Goal: Transaction & Acquisition: Obtain resource

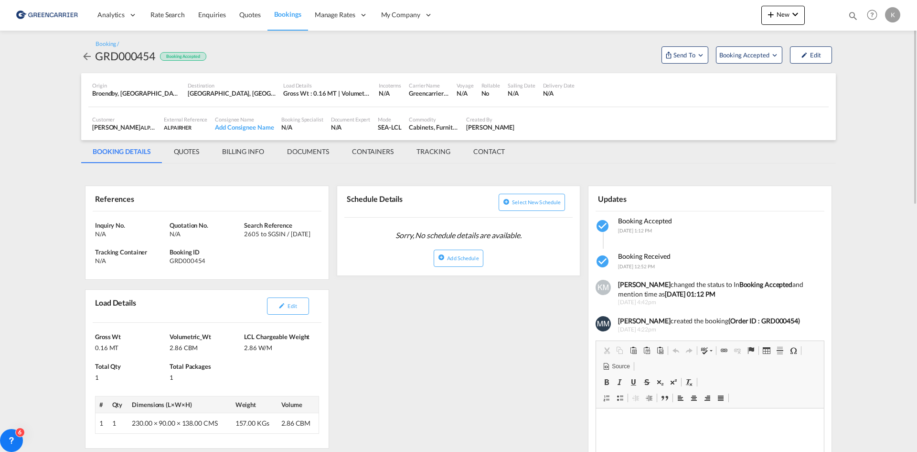
click at [86, 54] on md-icon "icon-arrow-left" at bounding box center [86, 56] width 11 height 11
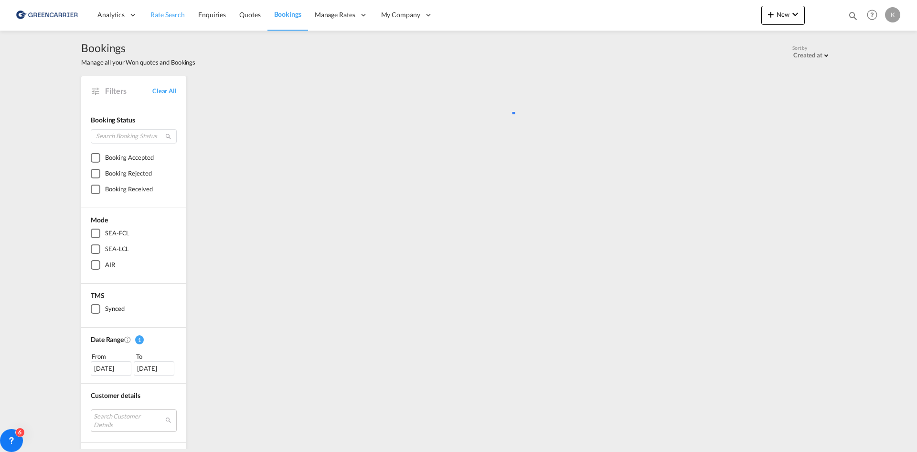
click at [167, 13] on span "Rate Search" at bounding box center [168, 15] width 34 height 8
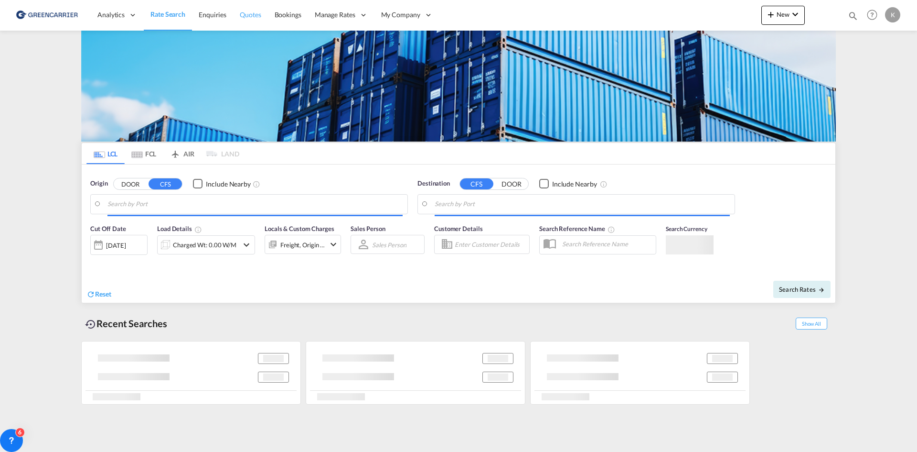
click at [236, 12] on link "Quotes" at bounding box center [250, 15] width 34 height 31
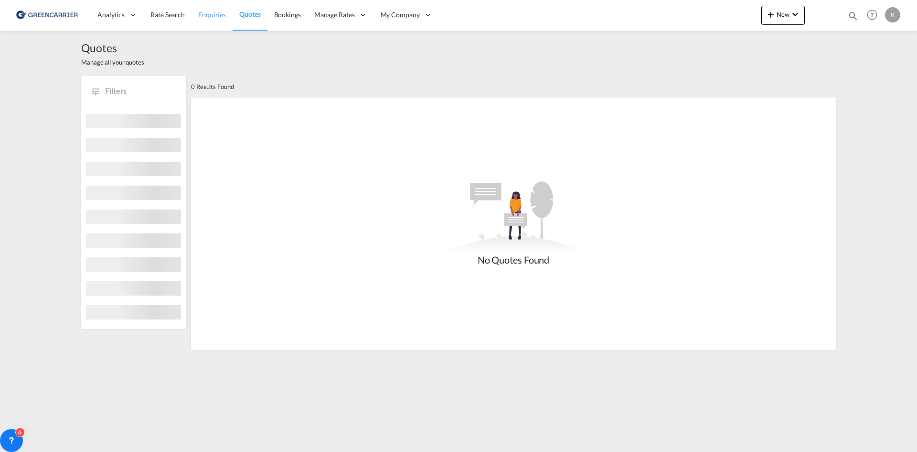
click at [213, 13] on span "Enquiries" at bounding box center [212, 15] width 28 height 8
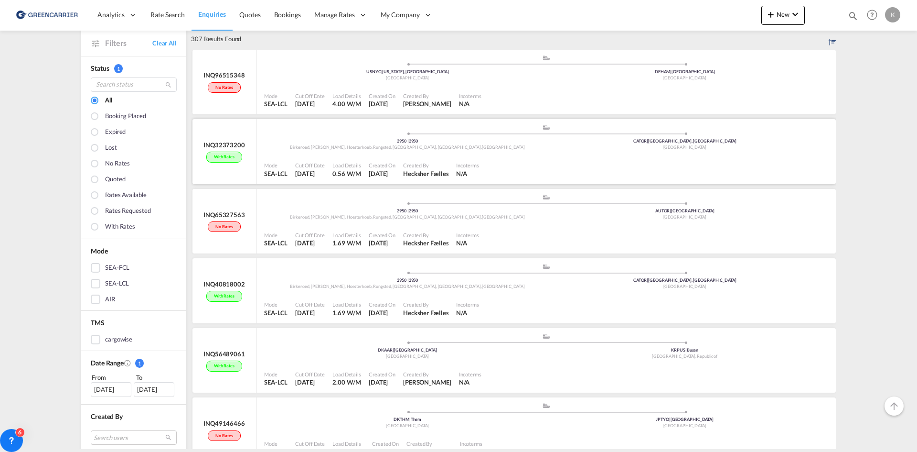
scroll to position [191, 0]
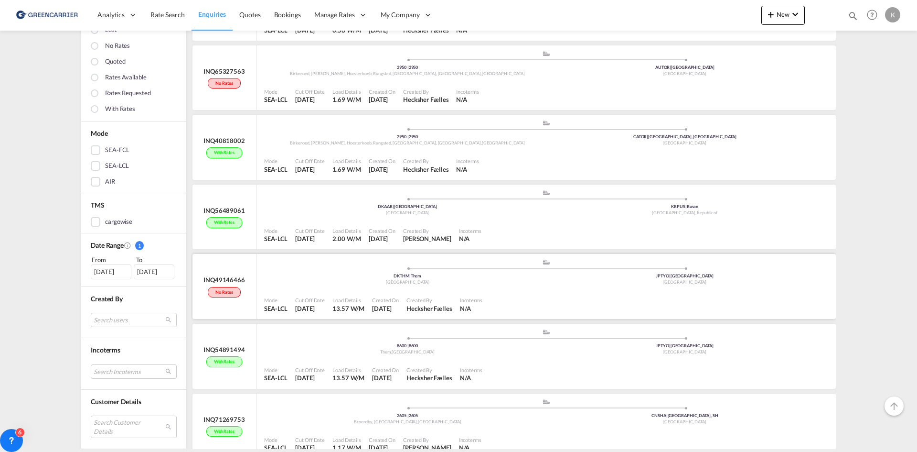
click at [613, 289] on div ".a{fill:#aaa8ad;} .a{fill:#aaa8ad;} DKTHM | Them Denmark JPTYO | [GEOGRAPHIC_DA…" at bounding box center [546, 273] width 564 height 31
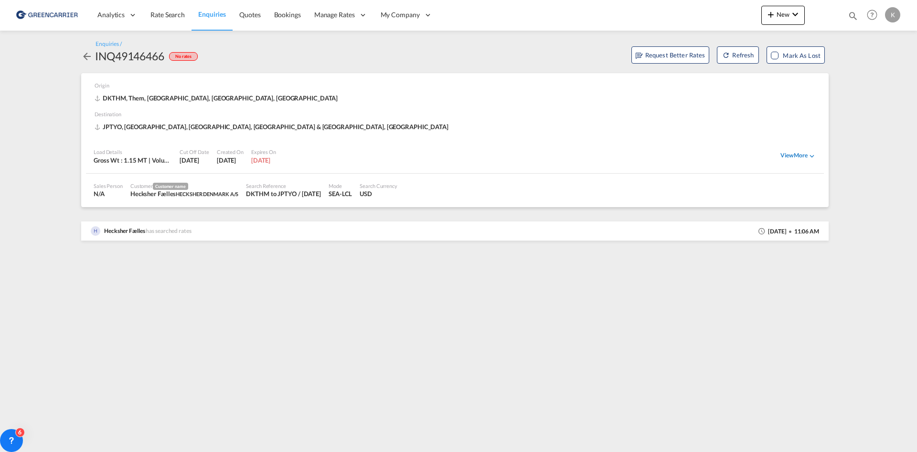
click at [806, 158] on div "View More" at bounding box center [799, 155] width 36 height 9
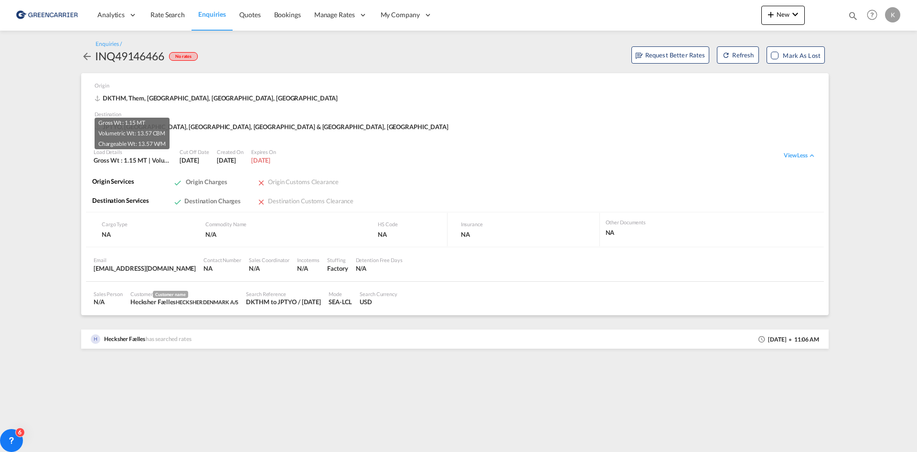
click at [163, 157] on div "Gross Wt : 1.15 MT | Volumetric Wt : 13.57 CBM | Chargeable Wt : 13.57 W/M" at bounding box center [133, 160] width 78 height 9
click at [89, 58] on md-icon "icon-arrow-left" at bounding box center [86, 56] width 11 height 11
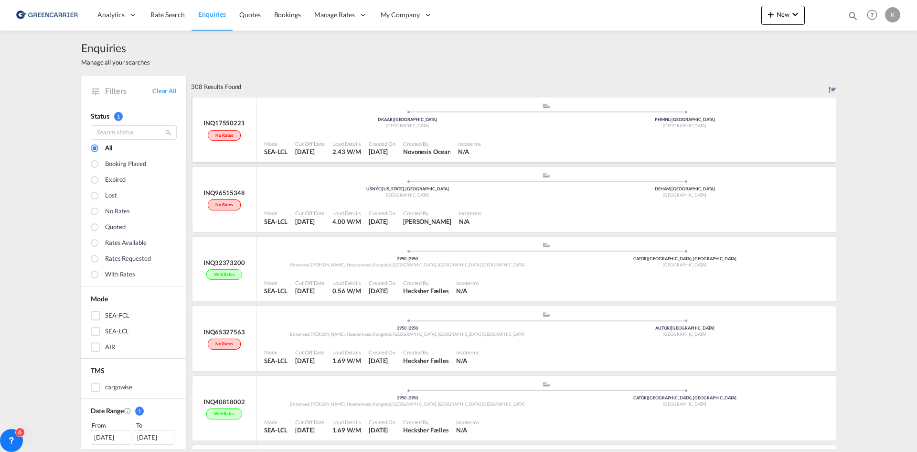
click at [451, 146] on div "Created By" at bounding box center [427, 143] width 48 height 7
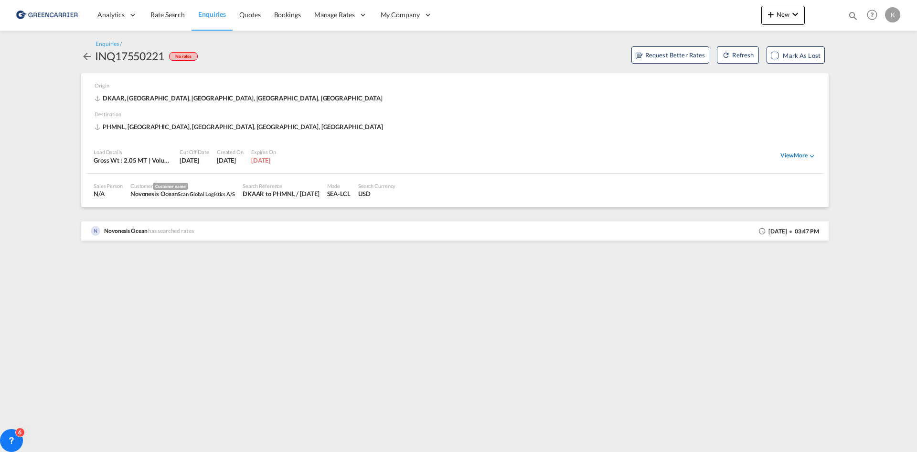
click at [799, 157] on div "View More" at bounding box center [799, 155] width 36 height 9
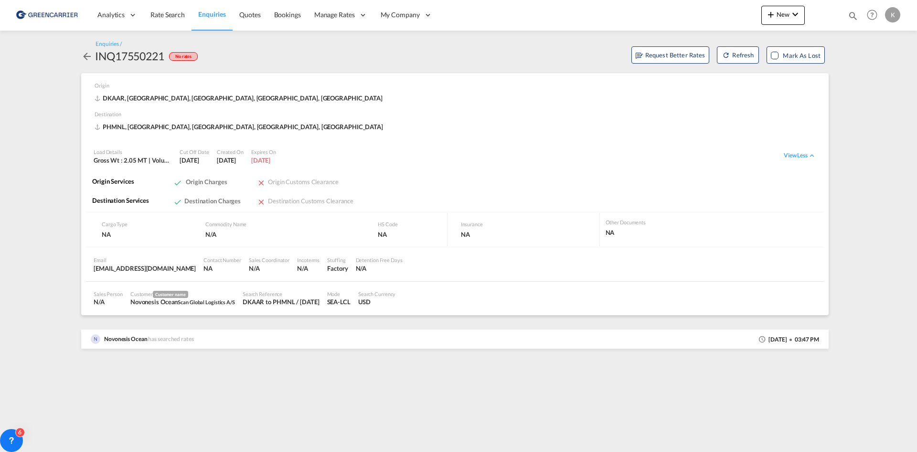
click at [89, 57] on md-icon "icon-arrow-left" at bounding box center [86, 56] width 11 height 11
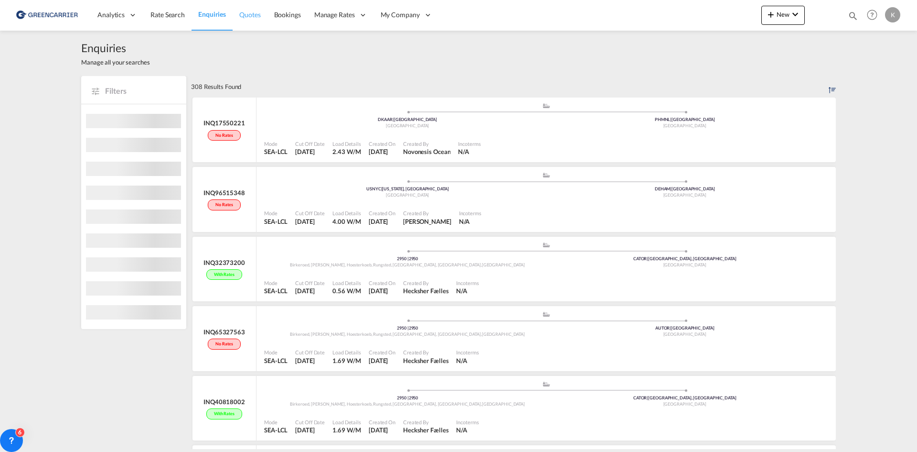
click at [253, 15] on span "Quotes" at bounding box center [249, 15] width 21 height 8
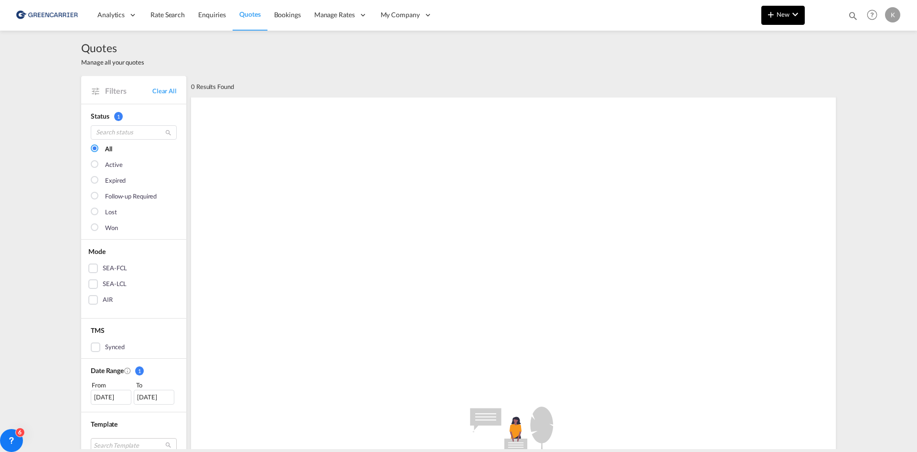
click at [776, 21] on button "New" at bounding box center [783, 15] width 43 height 19
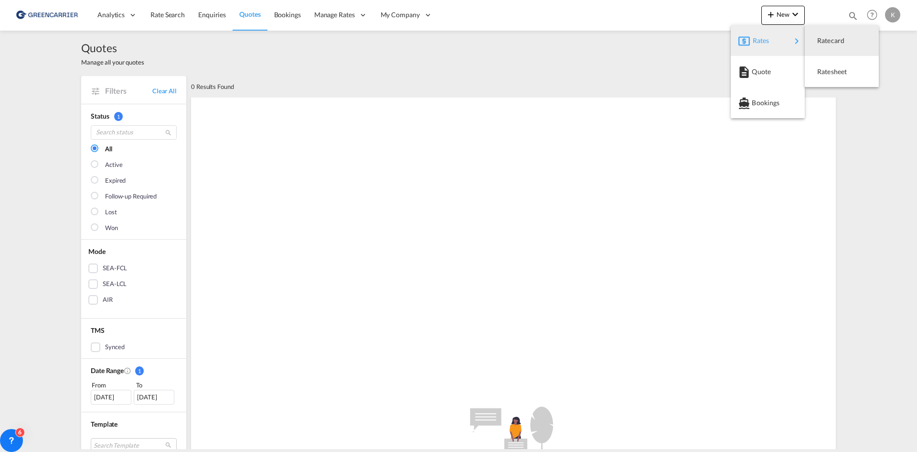
click at [332, 43] on md-backdrop at bounding box center [458, 226] width 917 height 452
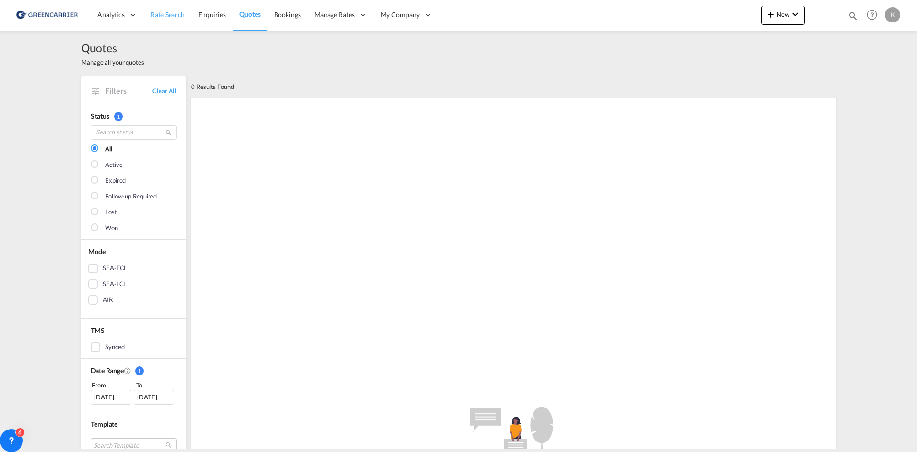
click at [173, 15] on span "Rate Search" at bounding box center [168, 15] width 34 height 8
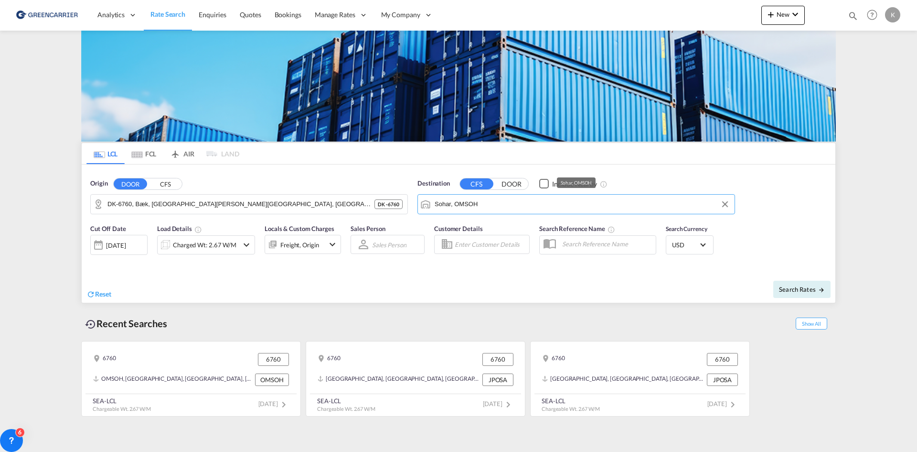
click at [560, 205] on input "Sohar, OMSOH" at bounding box center [582, 204] width 295 height 14
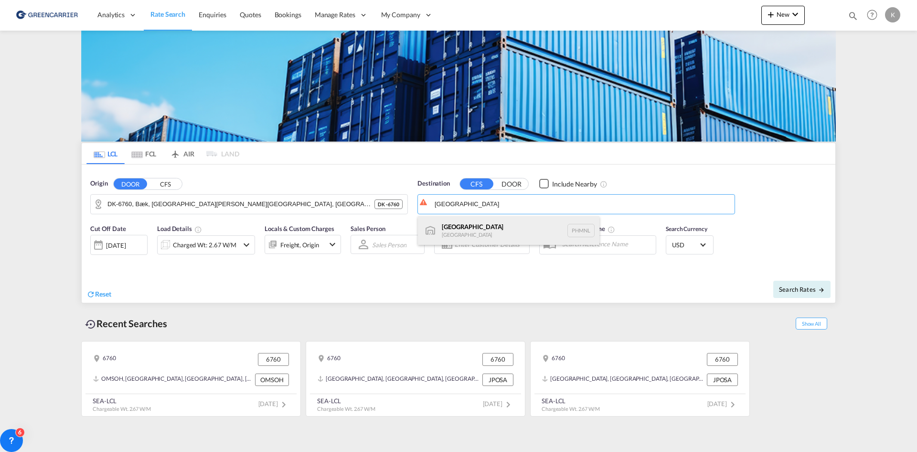
click at [496, 227] on div "[GEOGRAPHIC_DATA] [GEOGRAPHIC_DATA] PHMNL" at bounding box center [509, 230] width 182 height 29
type input "[GEOGRAPHIC_DATA], PHMNL"
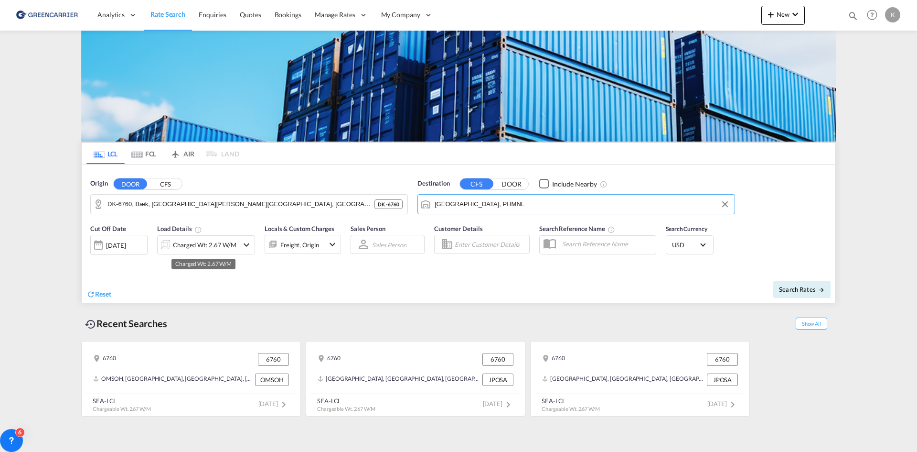
click at [232, 248] on div "Charged Wt: 2.67 W/M" at bounding box center [205, 244] width 64 height 13
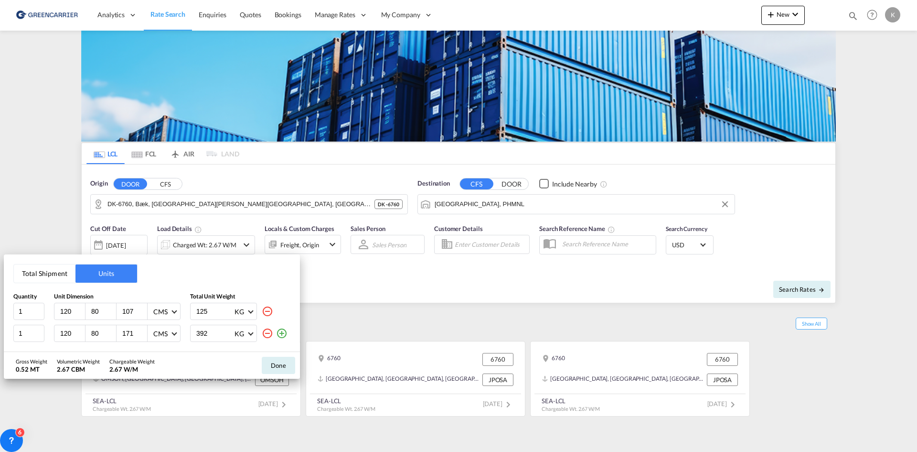
click at [531, 279] on div "Total Shipment Units Quantity Unit Dimension Total Unit Weight 1 120 80 107 CMS…" at bounding box center [458, 226] width 917 height 452
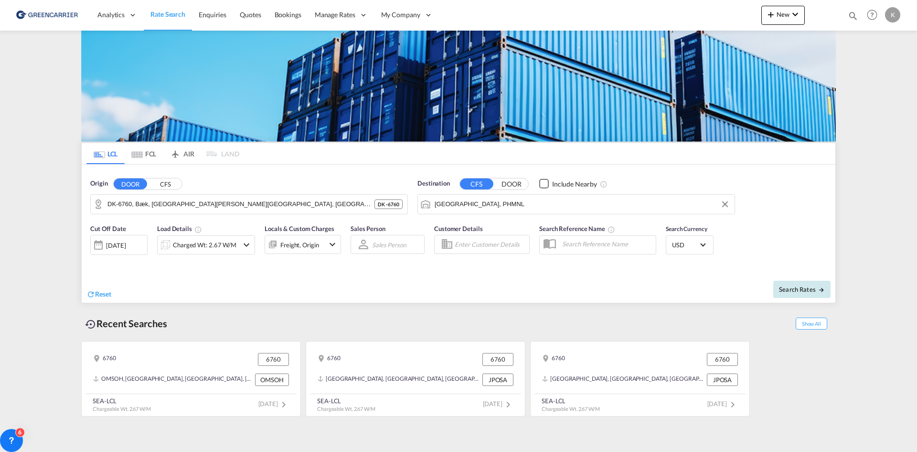
click at [794, 295] on button "Search Rates" at bounding box center [802, 288] width 57 height 17
type input "6760 to PHMNL / [DATE]"
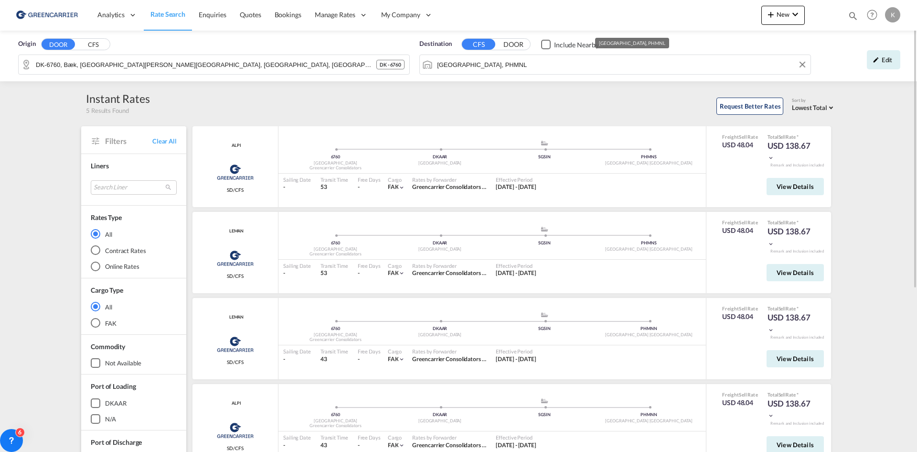
click at [503, 65] on input "[GEOGRAPHIC_DATA], PHMNL" at bounding box center [621, 64] width 369 height 14
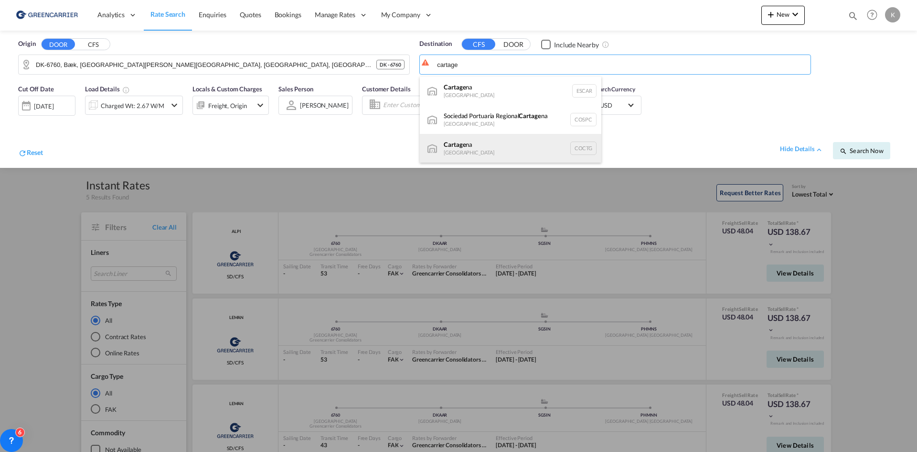
click at [477, 152] on div "Cartage na [GEOGRAPHIC_DATA] COCTG" at bounding box center [511, 148] width 182 height 29
type input "[GEOGRAPHIC_DATA], COCTG"
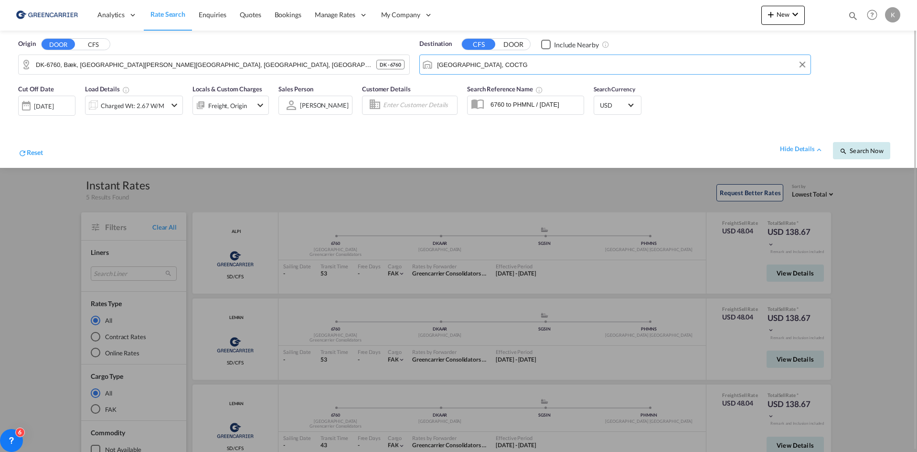
click at [850, 151] on span "Search Now" at bounding box center [861, 151] width 43 height 8
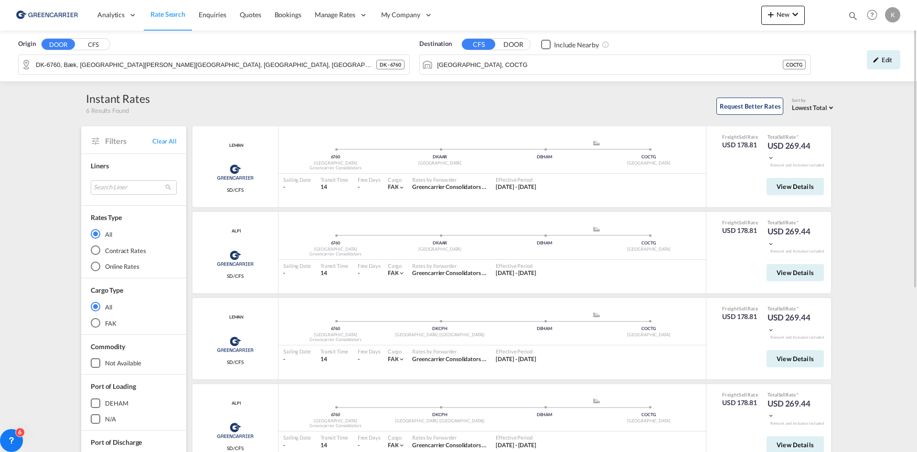
click at [72, 16] on img at bounding box center [46, 15] width 65 height 22
click at [60, 15] on img at bounding box center [46, 15] width 65 height 22
click at [857, 129] on div "Origin DOOR CFS DK-6760, [GEOGRAPHIC_DATA], [GEOGRAPHIC_DATA][PERSON_NAME][GEOG…" at bounding box center [458, 370] width 917 height 678
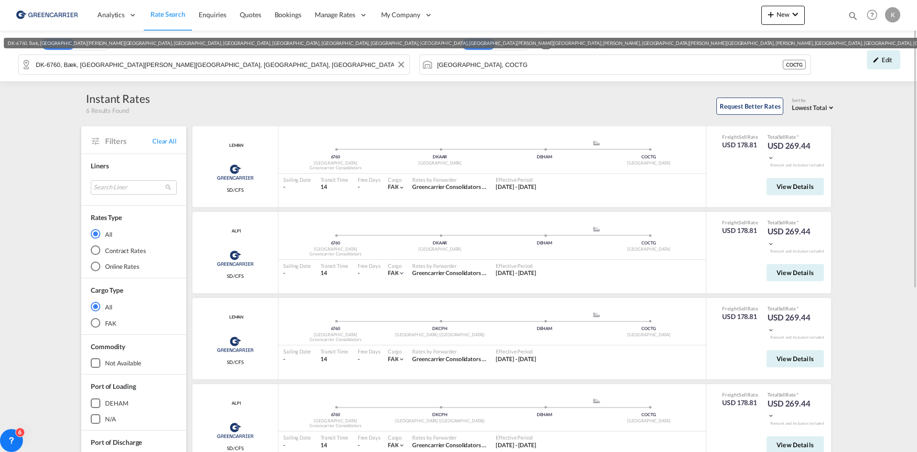
click at [288, 71] on input "DK-6760, Bæk, [GEOGRAPHIC_DATA][PERSON_NAME][GEOGRAPHIC_DATA], [GEOGRAPHIC_DATA…" at bounding box center [220, 64] width 369 height 14
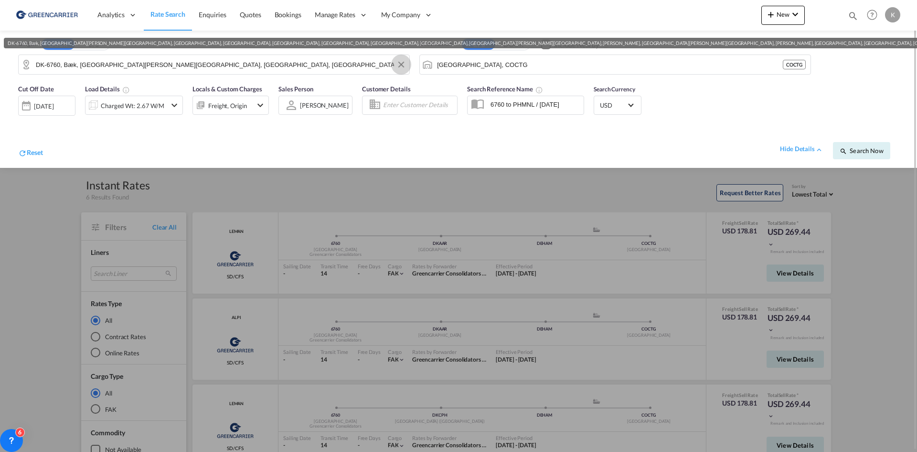
click at [398, 62] on md-icon "Clear Input" at bounding box center [401, 64] width 11 height 11
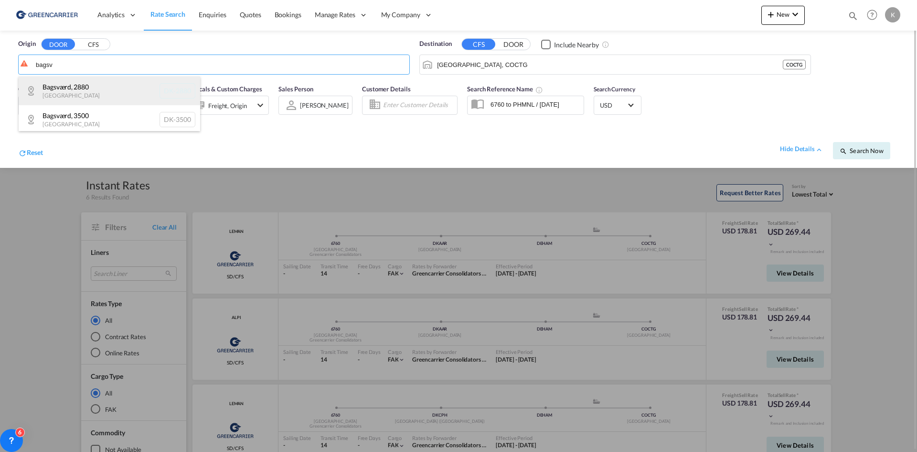
click at [69, 100] on div "Bagsværd , 2880 [GEOGRAPHIC_DATA] DK-2880" at bounding box center [110, 90] width 182 height 29
type input "DK-2880, Bagsværd"
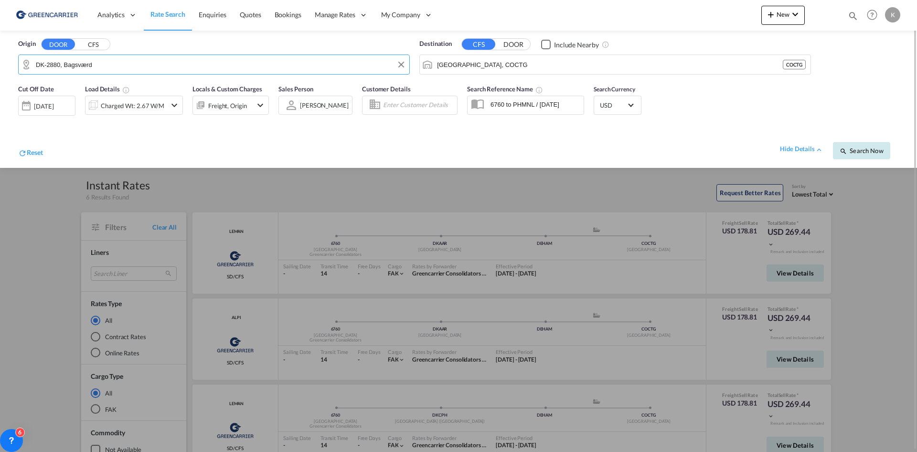
click at [862, 151] on span "Search Now" at bounding box center [861, 151] width 43 height 8
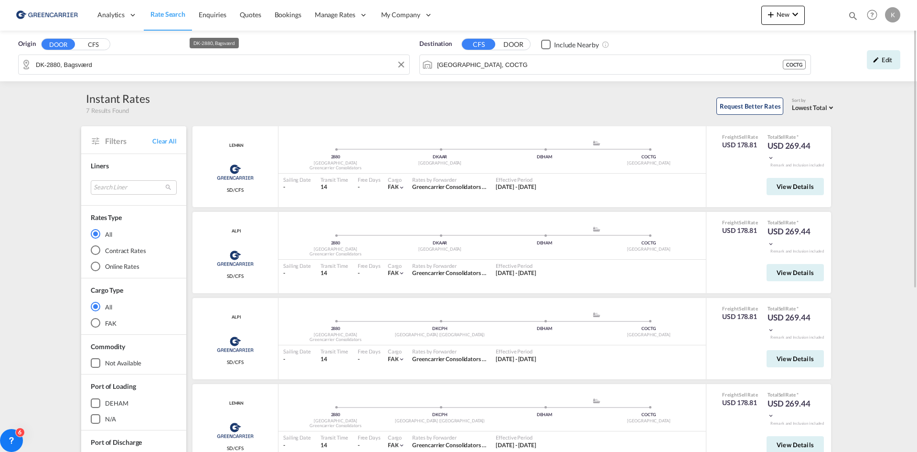
click at [122, 61] on input "DK-2880, Bagsværd" at bounding box center [220, 64] width 369 height 14
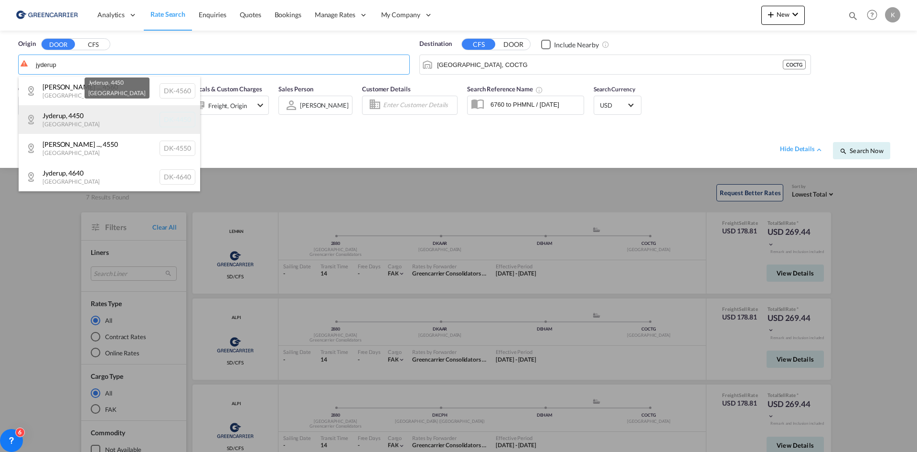
click at [65, 120] on div "Jyderup , 4450 [GEOGRAPHIC_DATA] DK-4450" at bounding box center [110, 119] width 182 height 29
type input "DK-4450, Jyderup"
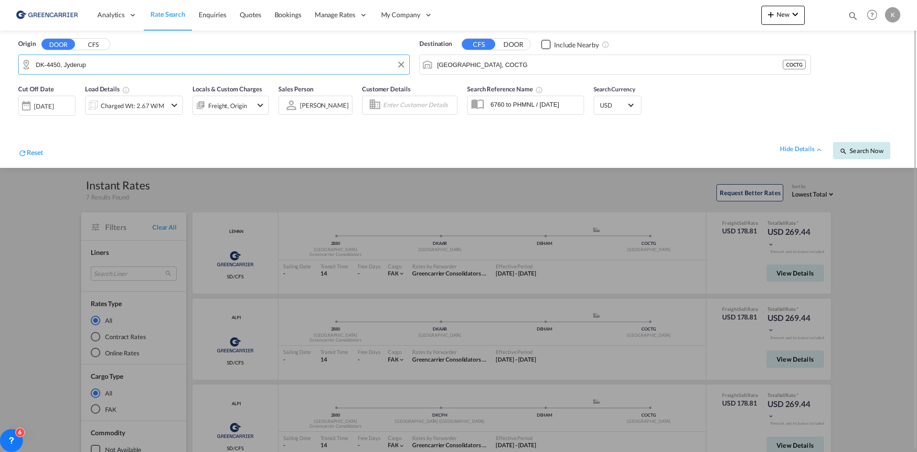
click at [847, 153] on md-icon "icon-magnify" at bounding box center [844, 151] width 8 height 8
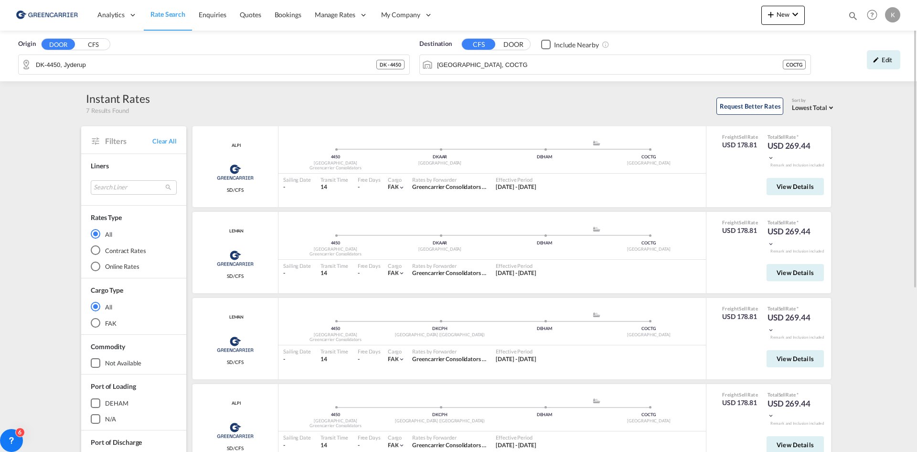
click at [171, 12] on span "Rate Search" at bounding box center [168, 14] width 35 height 8
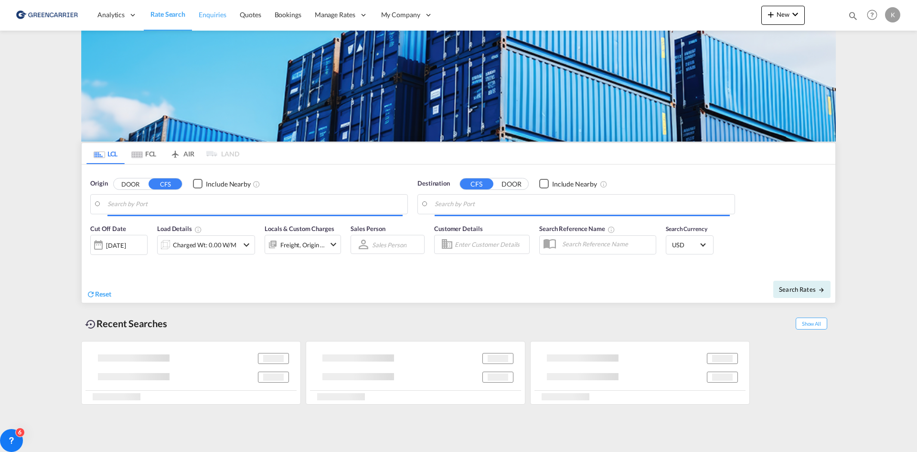
click at [194, 14] on link "Enquiries" at bounding box center [212, 15] width 41 height 31
